Goal: Check status: Check status

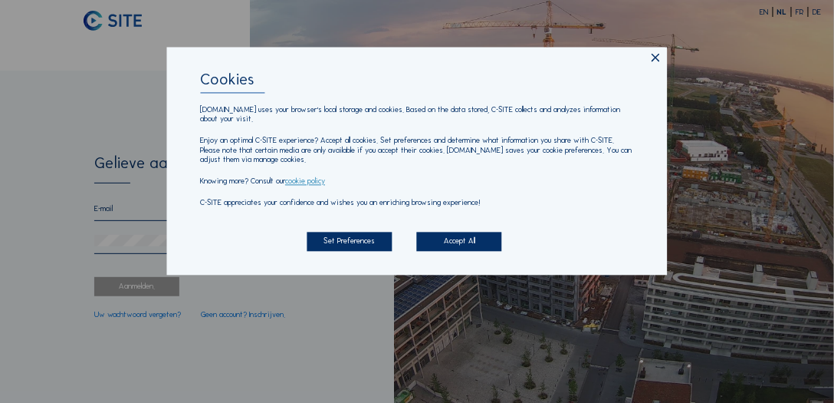
type input "[EMAIL_ADDRESS][DOMAIN_NAME]"
drag, startPoint x: 435, startPoint y: 242, endPoint x: 423, endPoint y: 239, distance: 12.5
click at [436, 242] on div "Accept All" at bounding box center [459, 241] width 85 height 19
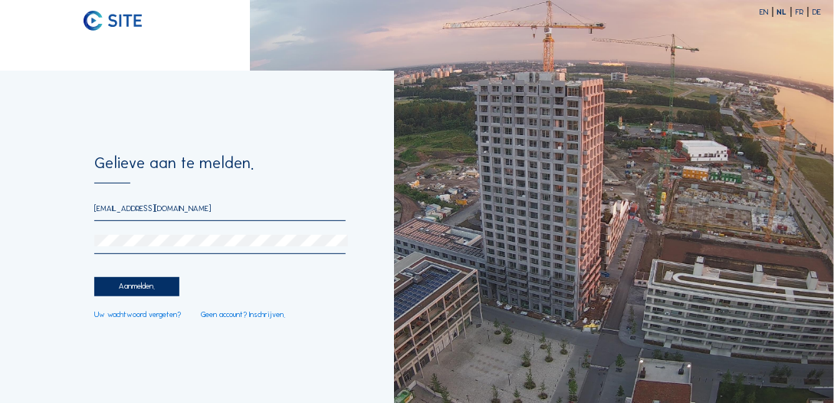
click at [144, 280] on div "Aanmelden." at bounding box center [136, 286] width 85 height 19
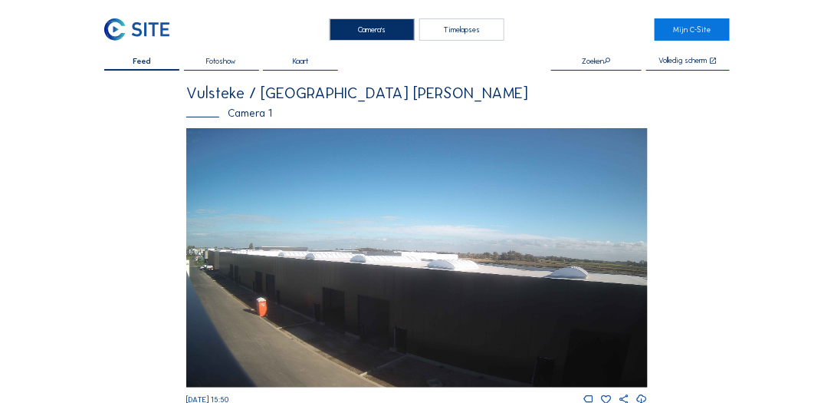
click at [620, 62] on input "text" at bounding box center [596, 61] width 90 height 8
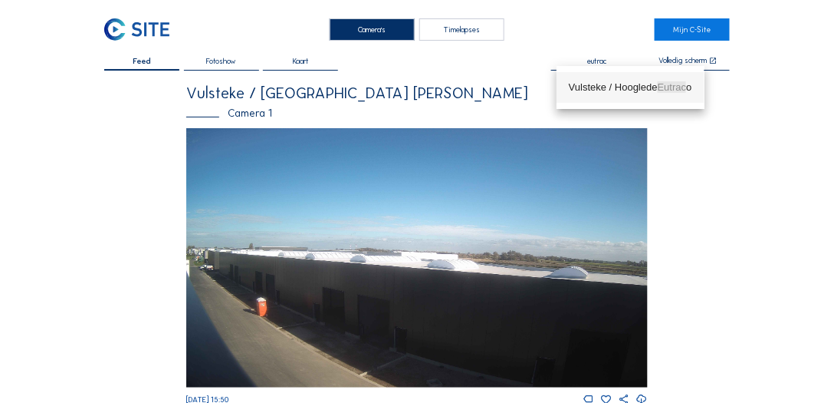
click at [612, 87] on div "Vulsteke / Hooglede Eutrac o" at bounding box center [630, 87] width 123 height 12
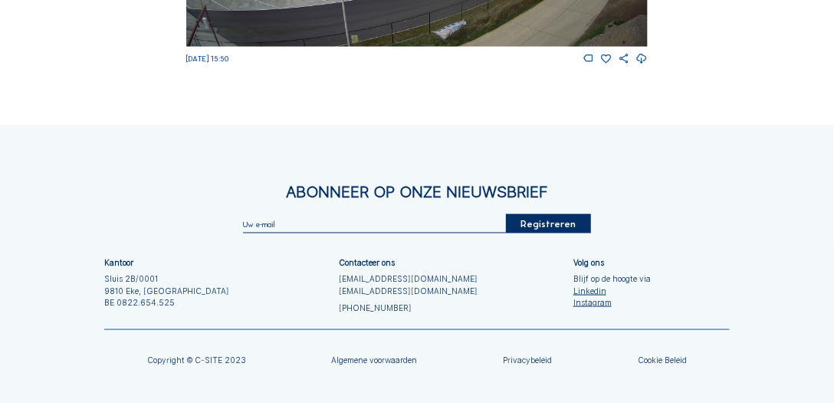
scroll to position [93, 0]
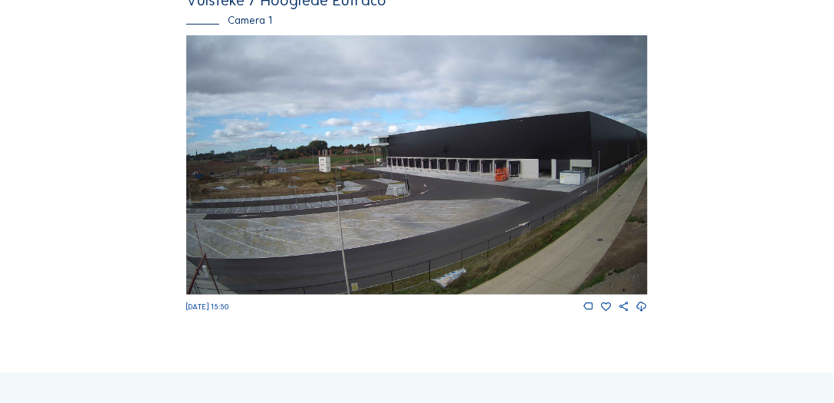
type input "Vulsteke / Hooglede Eutraco"
click at [433, 206] on img at bounding box center [417, 164] width 462 height 259
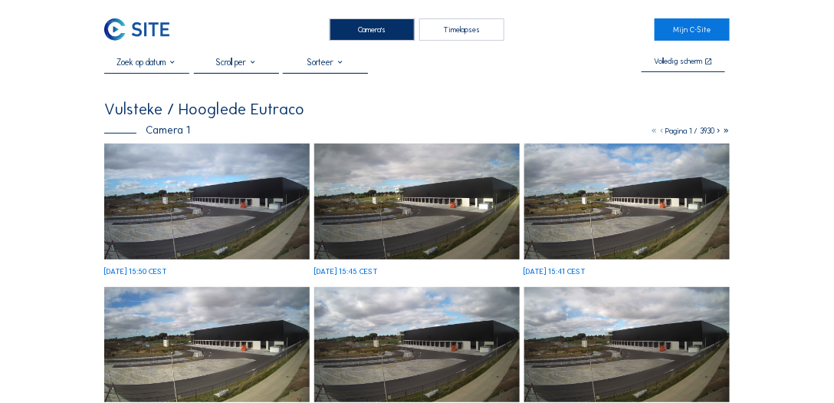
click at [143, 63] on input "text" at bounding box center [146, 62] width 85 height 11
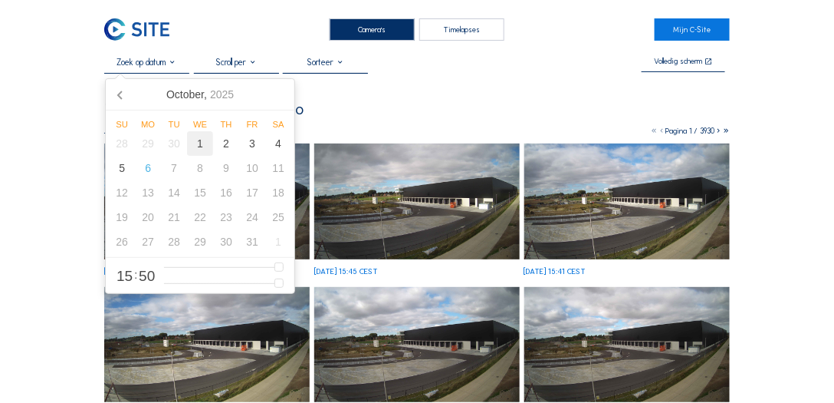
click at [203, 145] on div "1" at bounding box center [200, 143] width 26 height 25
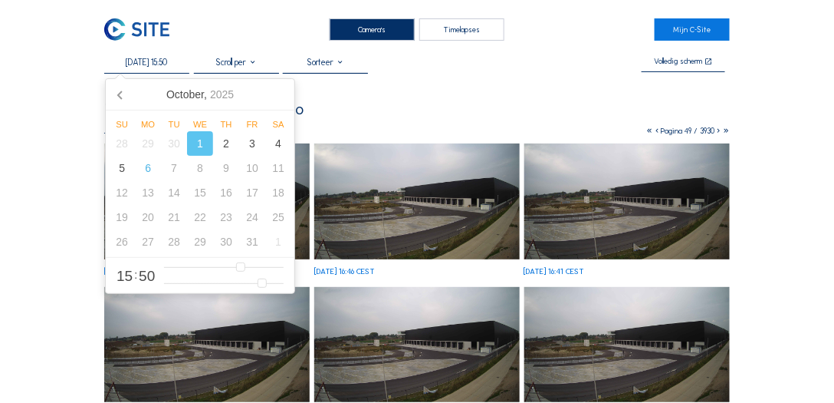
click at [141, 61] on input "[DATE] 15:50" at bounding box center [146, 62] width 85 height 11
click at [125, 93] on icon at bounding box center [121, 94] width 25 height 25
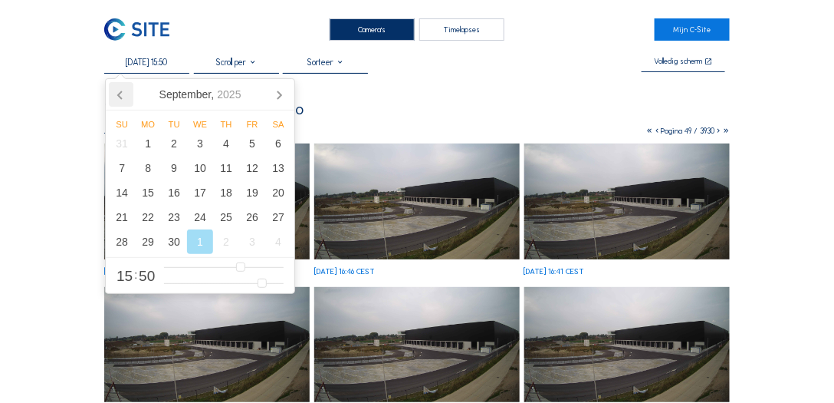
click at [123, 93] on icon at bounding box center [121, 94] width 25 height 25
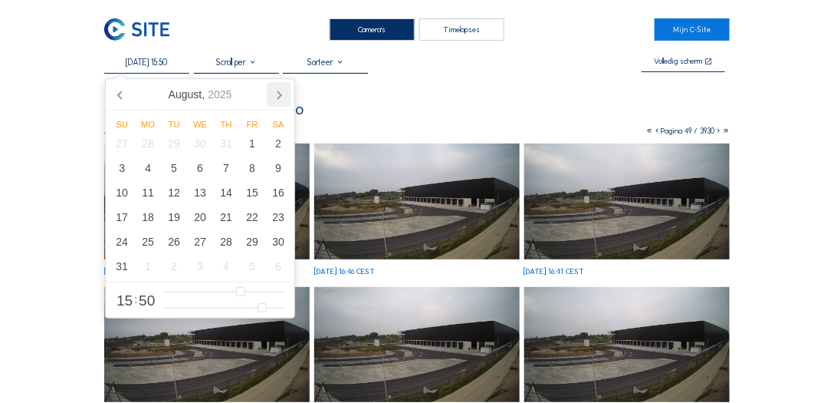
click at [275, 103] on icon at bounding box center [279, 94] width 25 height 25
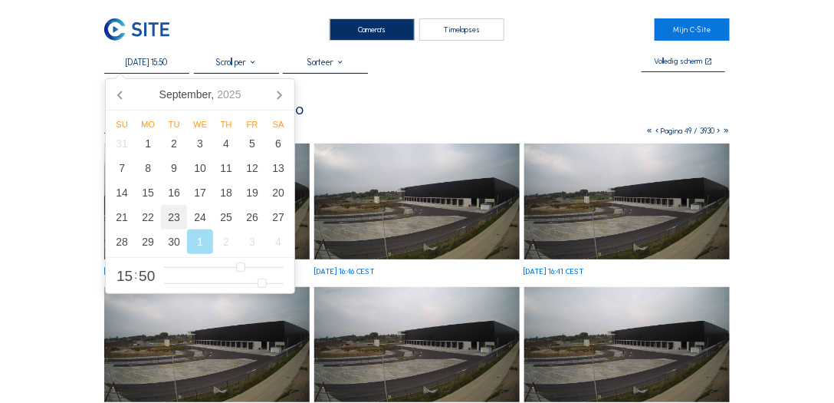
click at [170, 219] on div "23" at bounding box center [174, 217] width 26 height 25
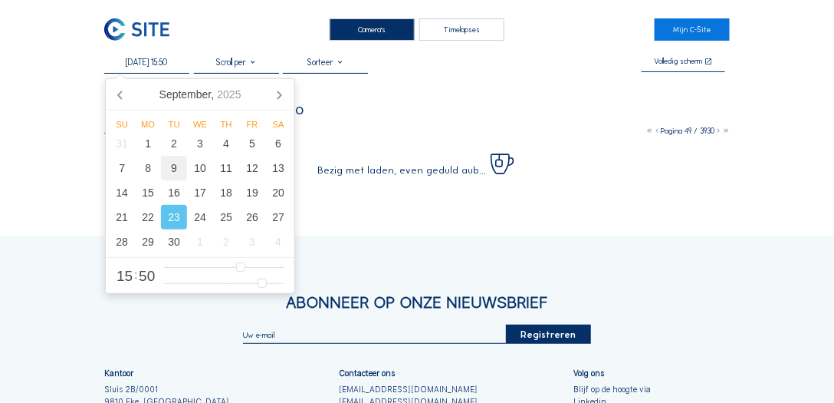
click at [169, 176] on div "9" at bounding box center [174, 168] width 26 height 25
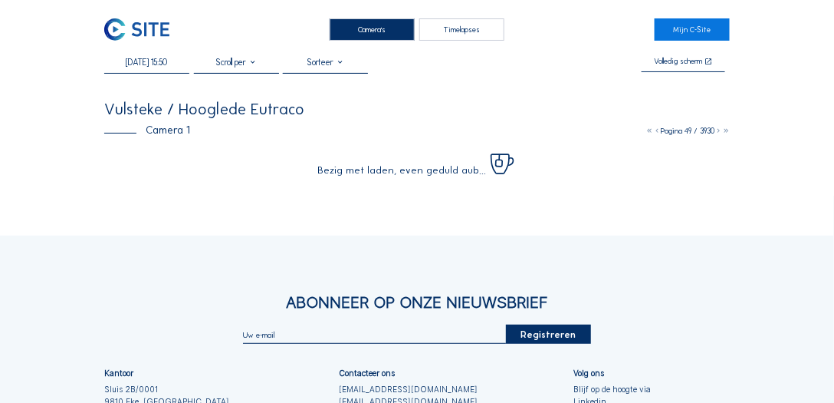
click at [418, 51] on div "Camera's Timelapses Mijn C-Site [DATE] 15:50 Volledig scherm Vulsteke / Hoogled…" at bounding box center [417, 277] width 834 height 554
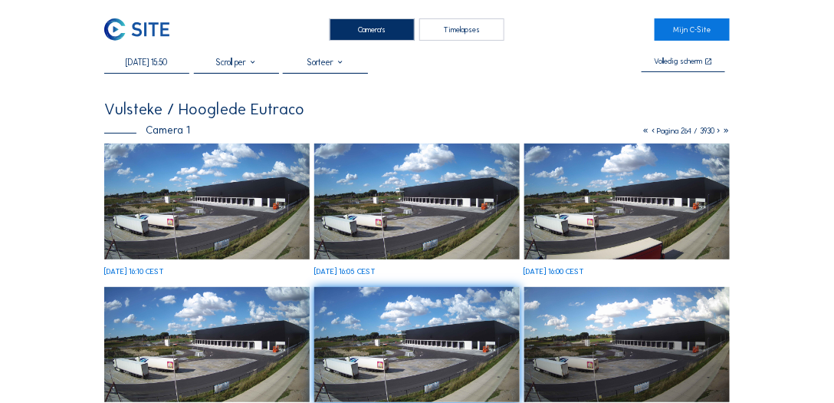
click at [151, 67] on input "[DATE] 15:50" at bounding box center [146, 62] width 85 height 11
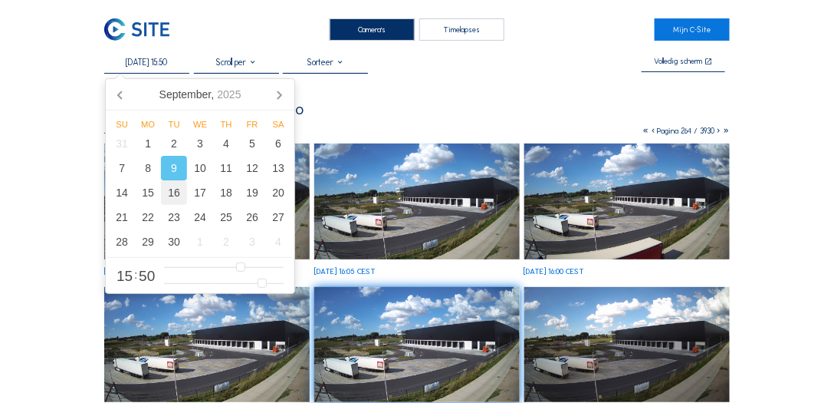
click at [172, 193] on div "16" at bounding box center [174, 192] width 26 height 25
type input "[DATE] 15:50"
click at [181, 195] on div "16" at bounding box center [174, 192] width 26 height 25
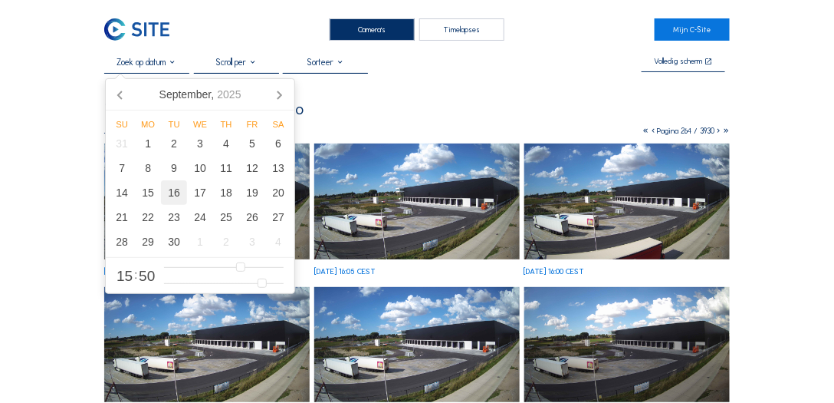
click at [176, 196] on div "16" at bounding box center [174, 192] width 26 height 25
type input "[DATE] 15:50"
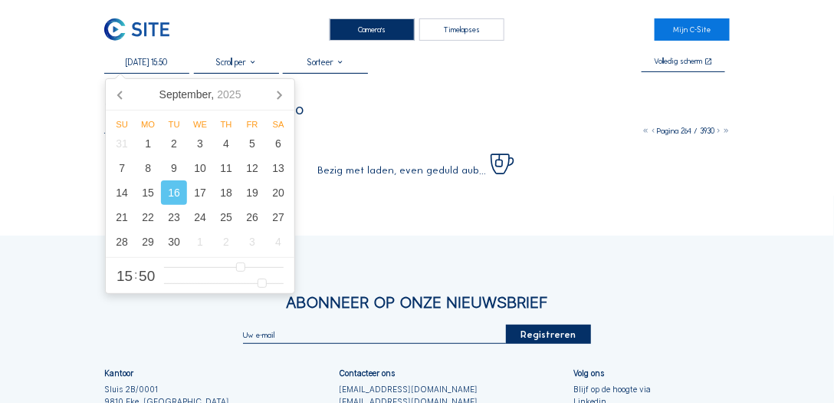
click at [29, 167] on div "Camera's Timelapses Mijn C-Site [DATE] 15:50 Volledig scherm Vulsteke / Hoogled…" at bounding box center [417, 277] width 834 height 554
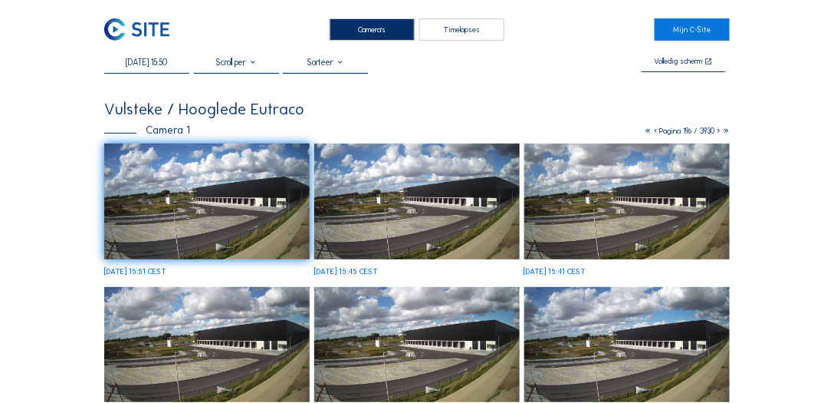
click at [489, 219] on img at bounding box center [417, 201] width 206 height 116
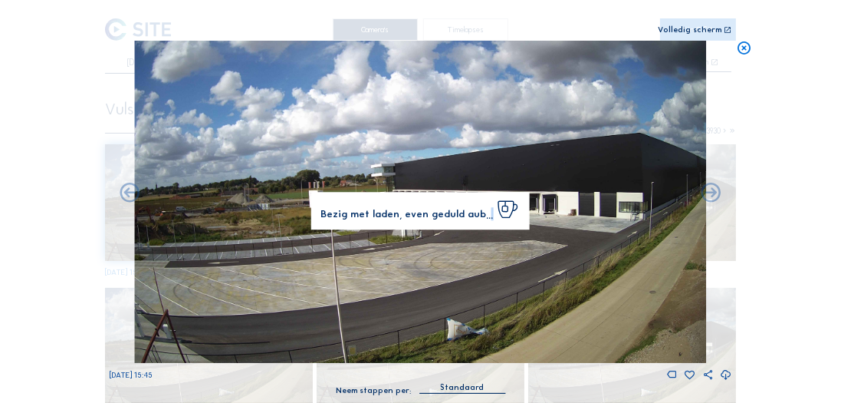
click at [489, 219] on span "Bezig met laden, even geduld aub..." at bounding box center [407, 214] width 173 height 10
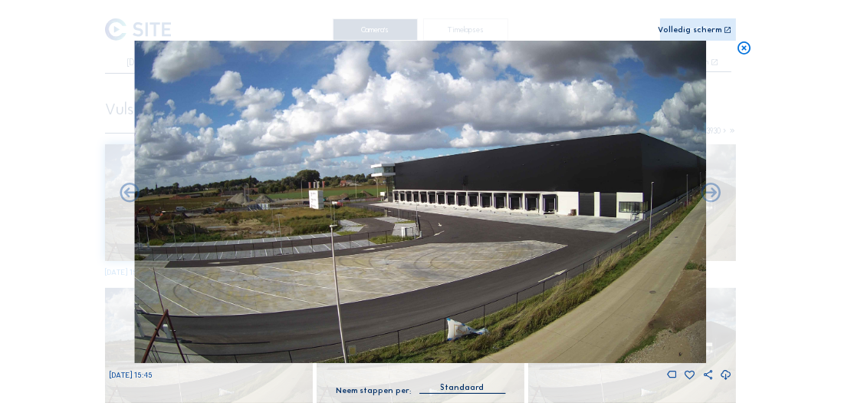
click at [26, 124] on div "Scroll om door de tijd te reizen | Druk op de 'Alt'-knop + scroll om te Zoomen …" at bounding box center [420, 201] width 841 height 403
